Goal: Check status: Check status

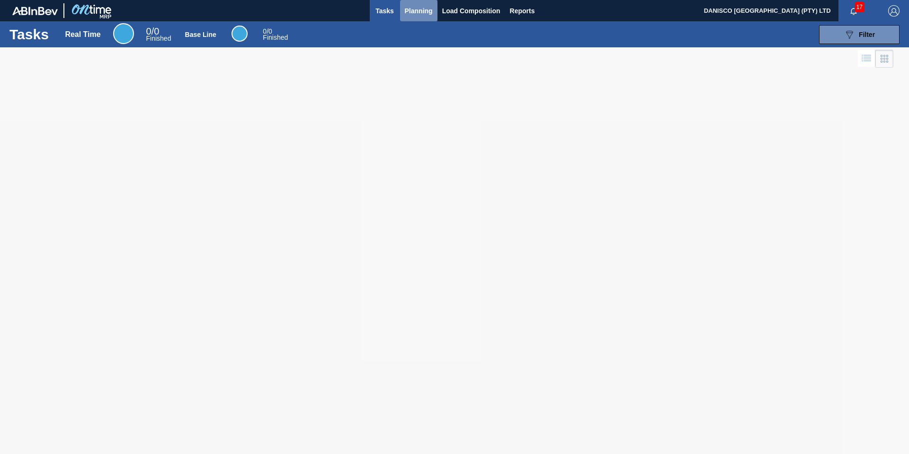
click at [414, 11] on span "Planning" at bounding box center [419, 10] width 28 height 11
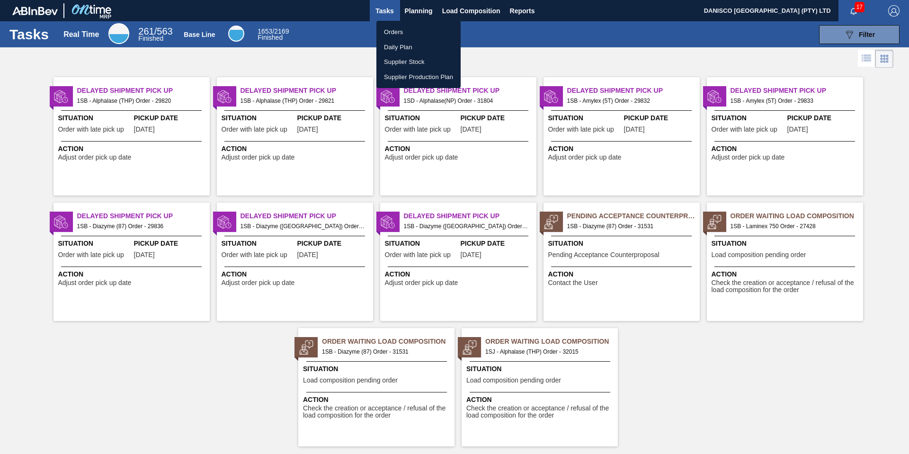
click at [403, 33] on li "Orders" at bounding box center [418, 32] width 84 height 15
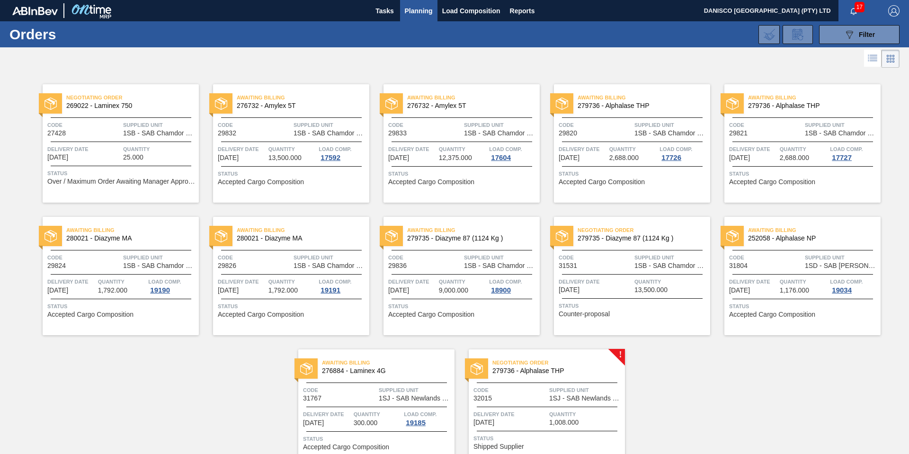
click at [102, 265] on div "Code 29824" at bounding box center [83, 261] width 73 height 17
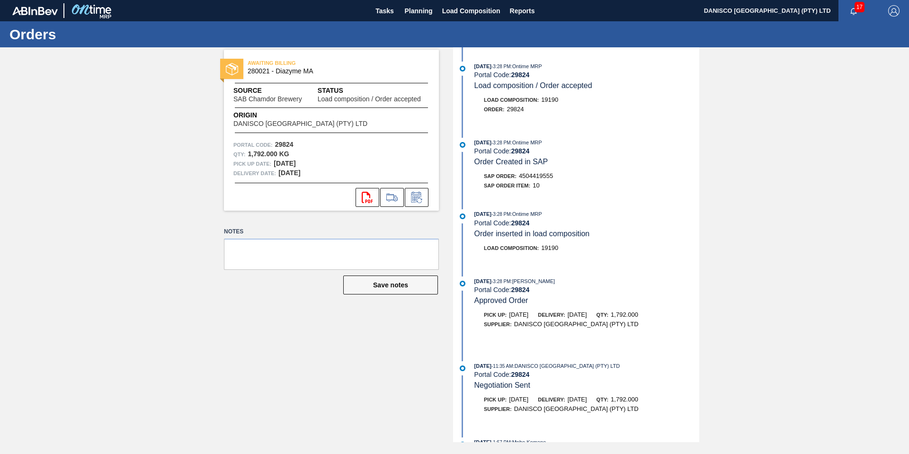
click at [122, 199] on div "AWAITING BILLING 280021 - Diazyme MA Source SAB Chamdor Brewery Status Load com…" at bounding box center [454, 244] width 909 height 395
click at [124, 174] on div "AWAITING BILLING 280021 - Diazyme MA Source SAB Chamdor Brewery Status Load com…" at bounding box center [454, 244] width 909 height 395
click at [392, 197] on icon at bounding box center [391, 197] width 15 height 11
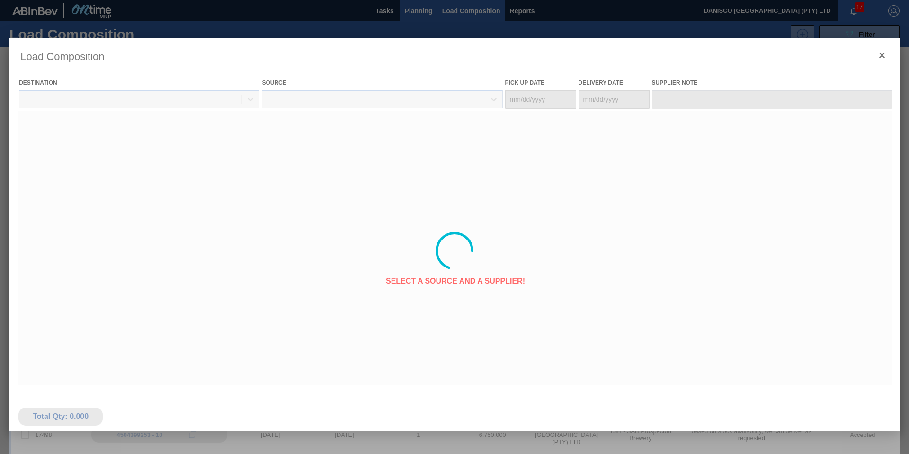
type Date "[DATE]"
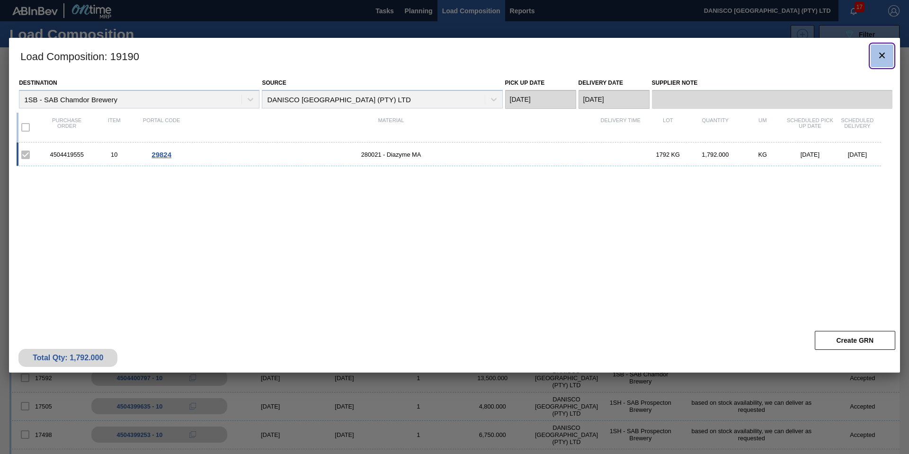
click at [883, 55] on icon "botão de ícone" at bounding box center [882, 56] width 6 height 6
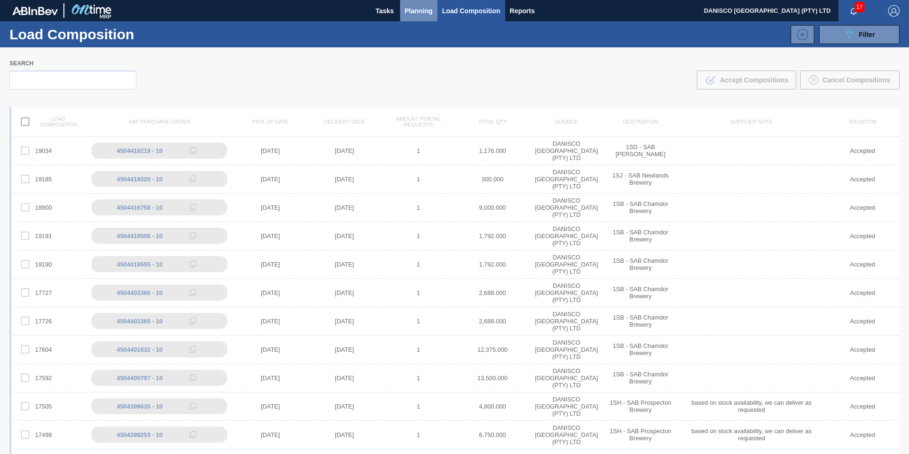
click at [417, 14] on span "Planning" at bounding box center [419, 10] width 28 height 11
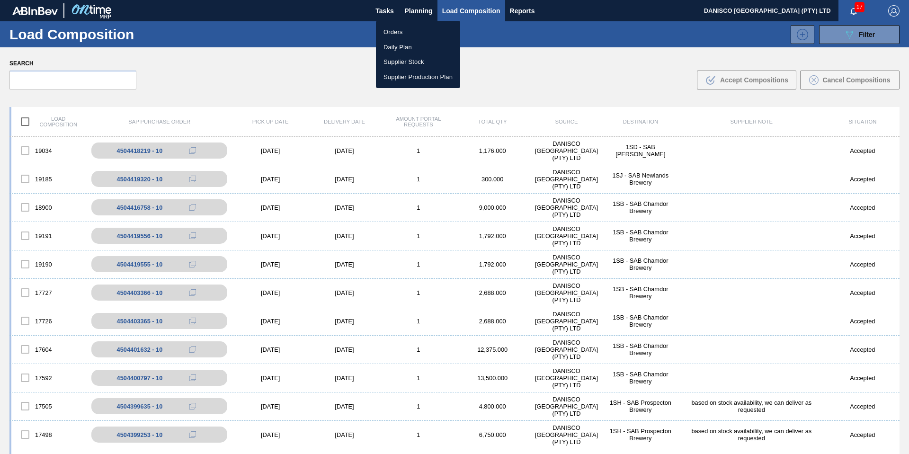
click at [401, 36] on li "Orders" at bounding box center [418, 32] width 84 height 15
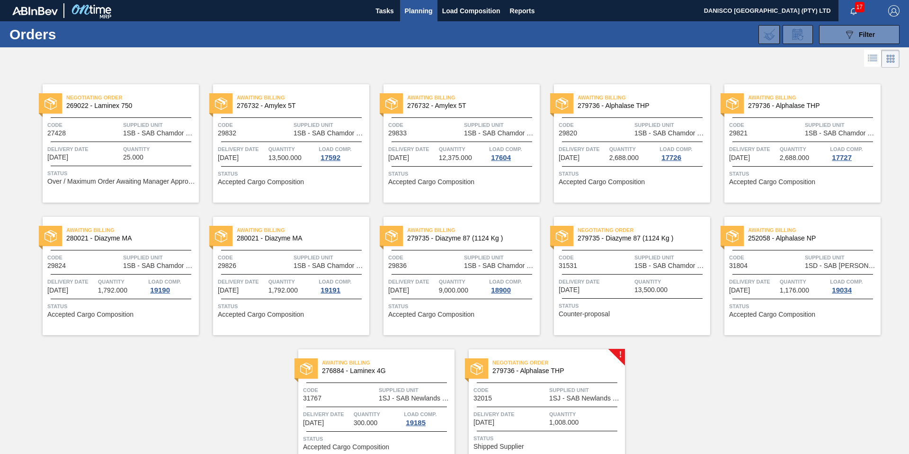
click at [401, 36] on div "089F7B8B-B2A5-4AFE-B5C0-19BA573D28AC Filter Portal Order Code PO SAP Code Step …" at bounding box center [527, 34] width 753 height 28
